Goal: Communication & Community: Answer question/provide support

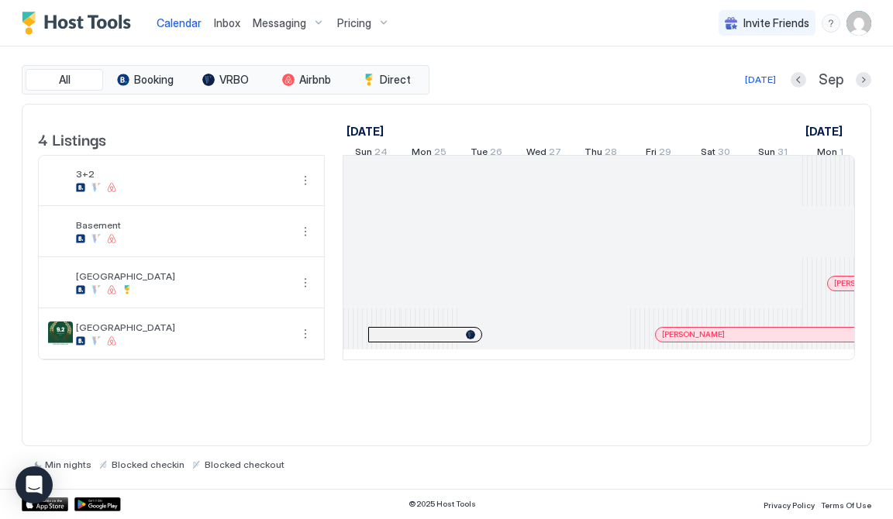
scroll to position [0, 861]
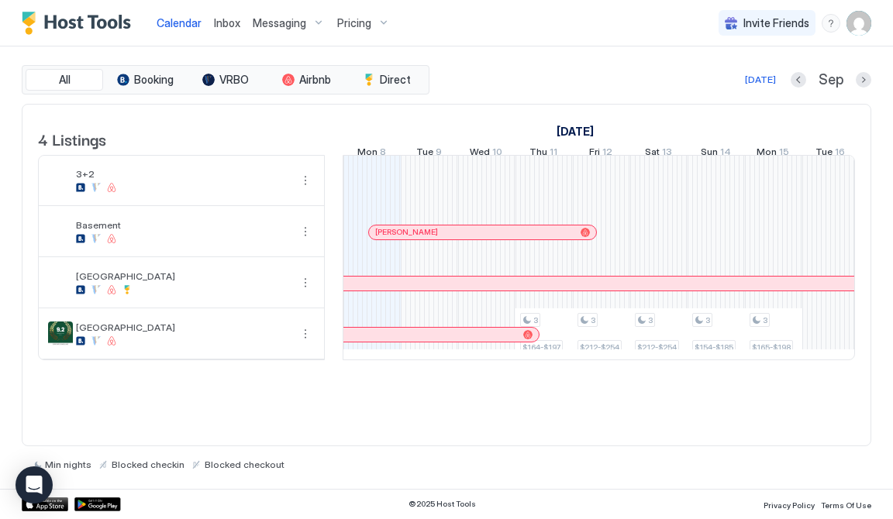
click at [227, 15] on link "Inbox" at bounding box center [227, 23] width 26 height 16
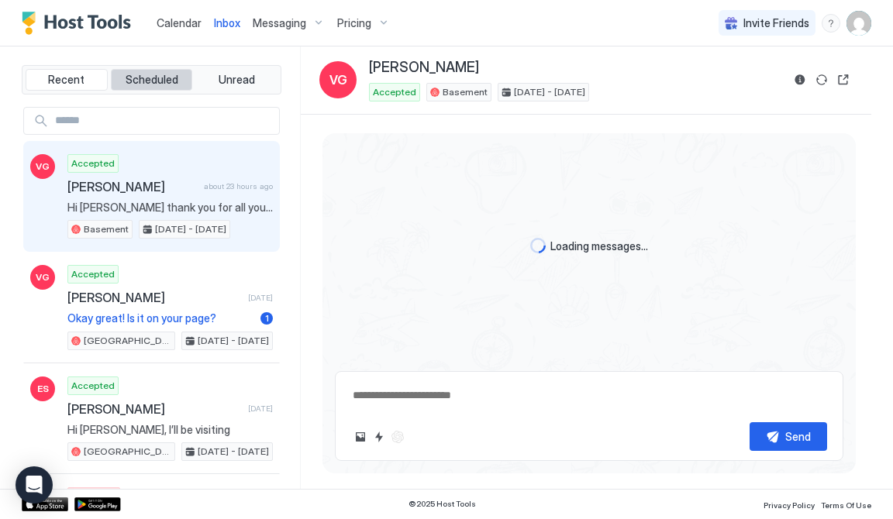
scroll to position [1171, 0]
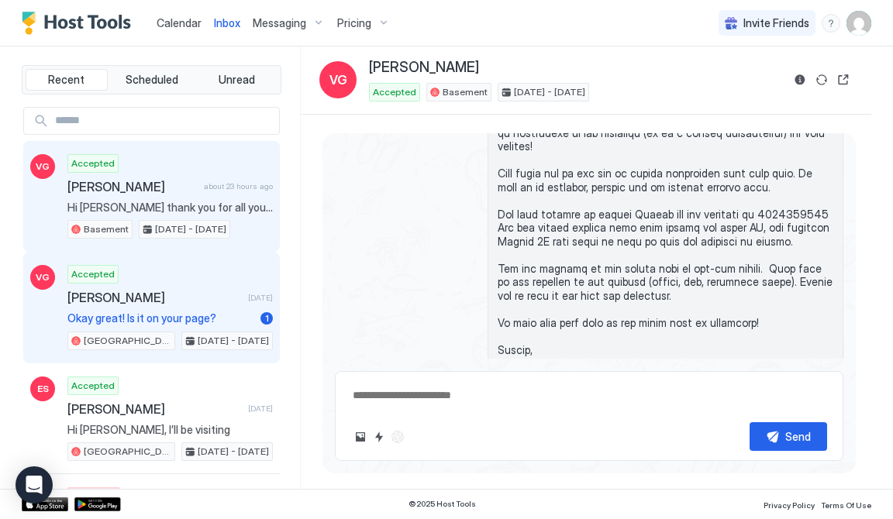
click at [174, 323] on div "Accepted [PERSON_NAME] [DATE] Okay great! Is it on your page? 1 [GEOGRAPHIC_DAT…" at bounding box center [169, 307] width 205 height 85
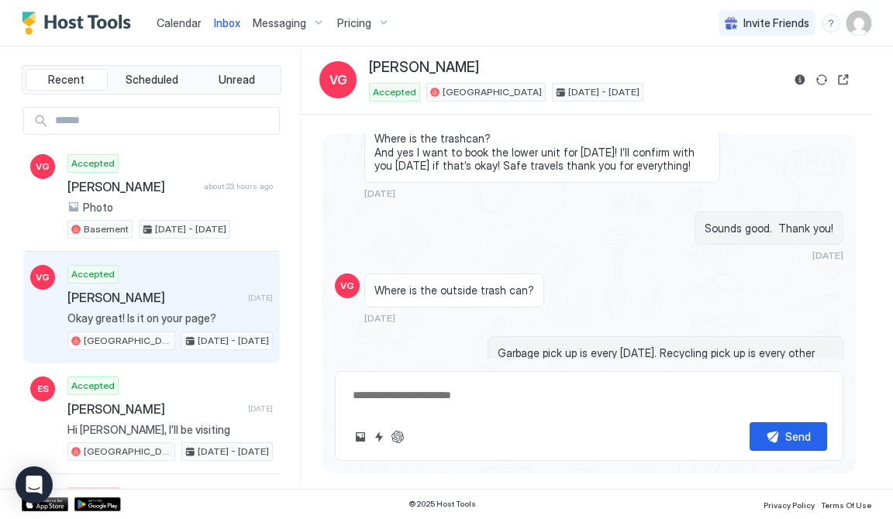
scroll to position [2186, 0]
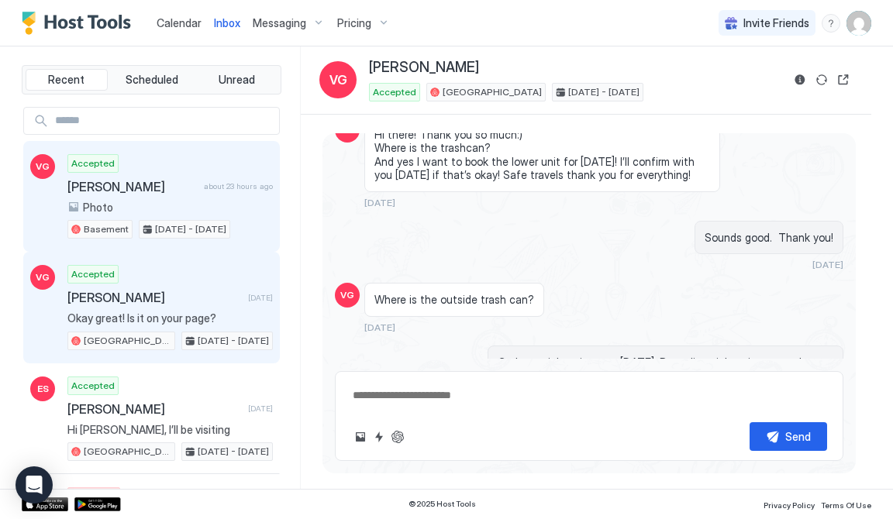
click at [180, 176] on div "Accepted [PERSON_NAME] about 23 hours ago Photo Basement [DATE] - [DATE]" at bounding box center [169, 196] width 205 height 85
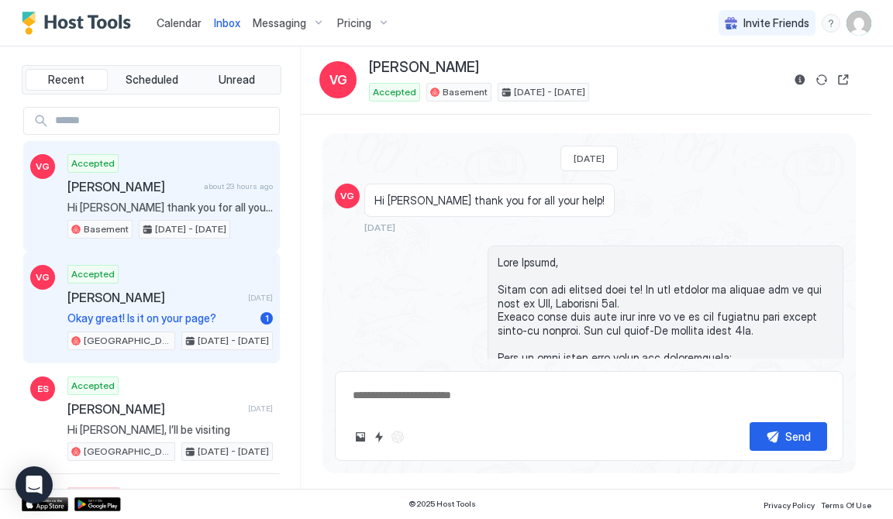
click at [111, 312] on span "Okay great! Is it on your page?" at bounding box center [160, 319] width 187 height 14
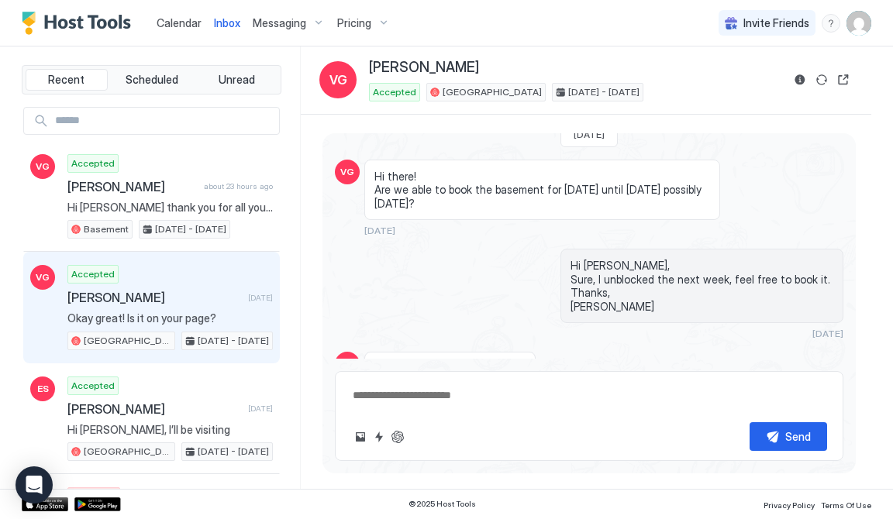
scroll to position [2579, 0]
click at [558, 353] on div "Okay great! Is it on your page? [DATE]" at bounding box center [542, 378] width 356 height 50
click at [824, 81] on button "Sync reservation" at bounding box center [822, 80] width 19 height 19
